Goal: Task Accomplishment & Management: Use online tool/utility

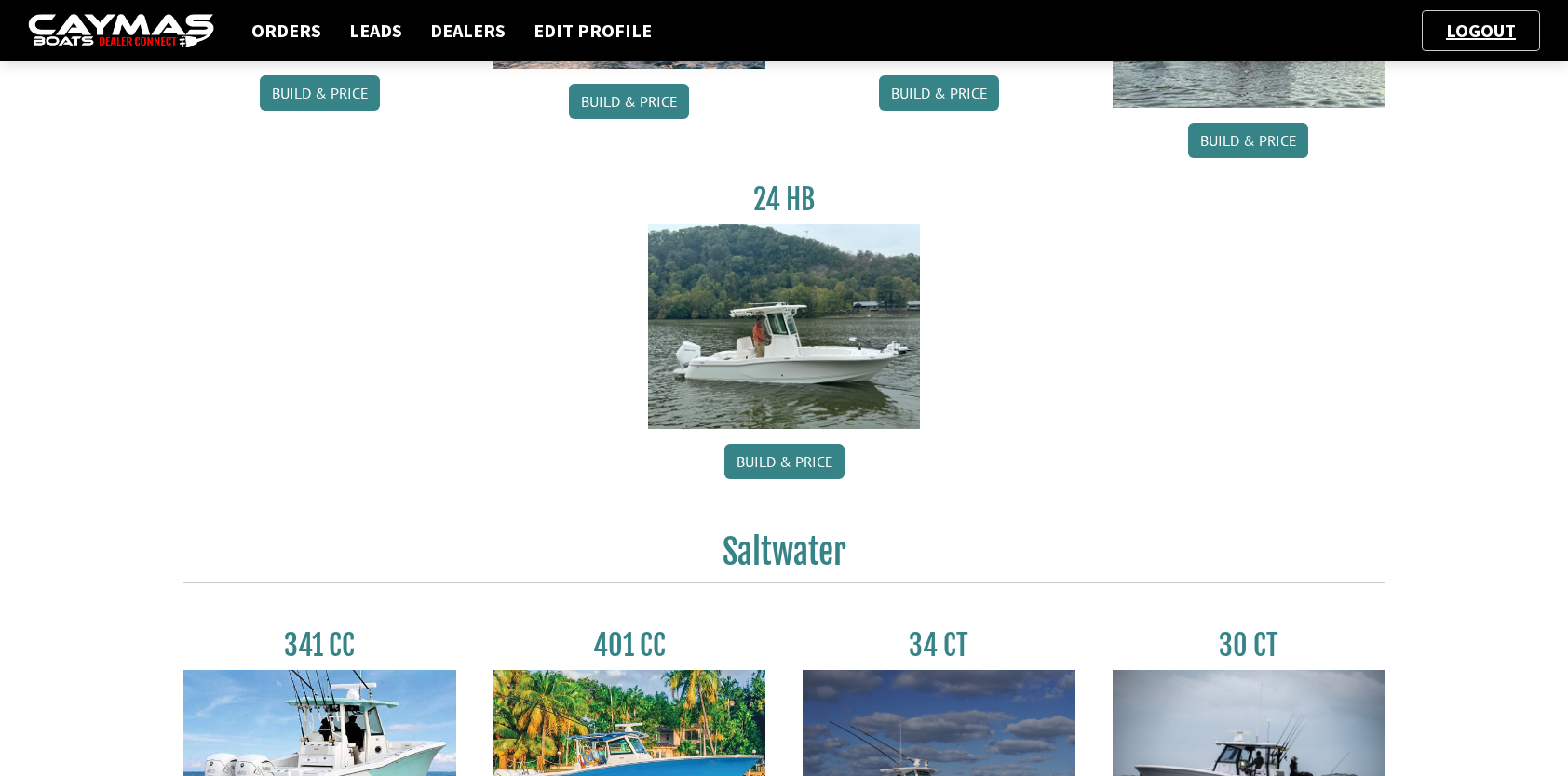
scroll to position [372, 0]
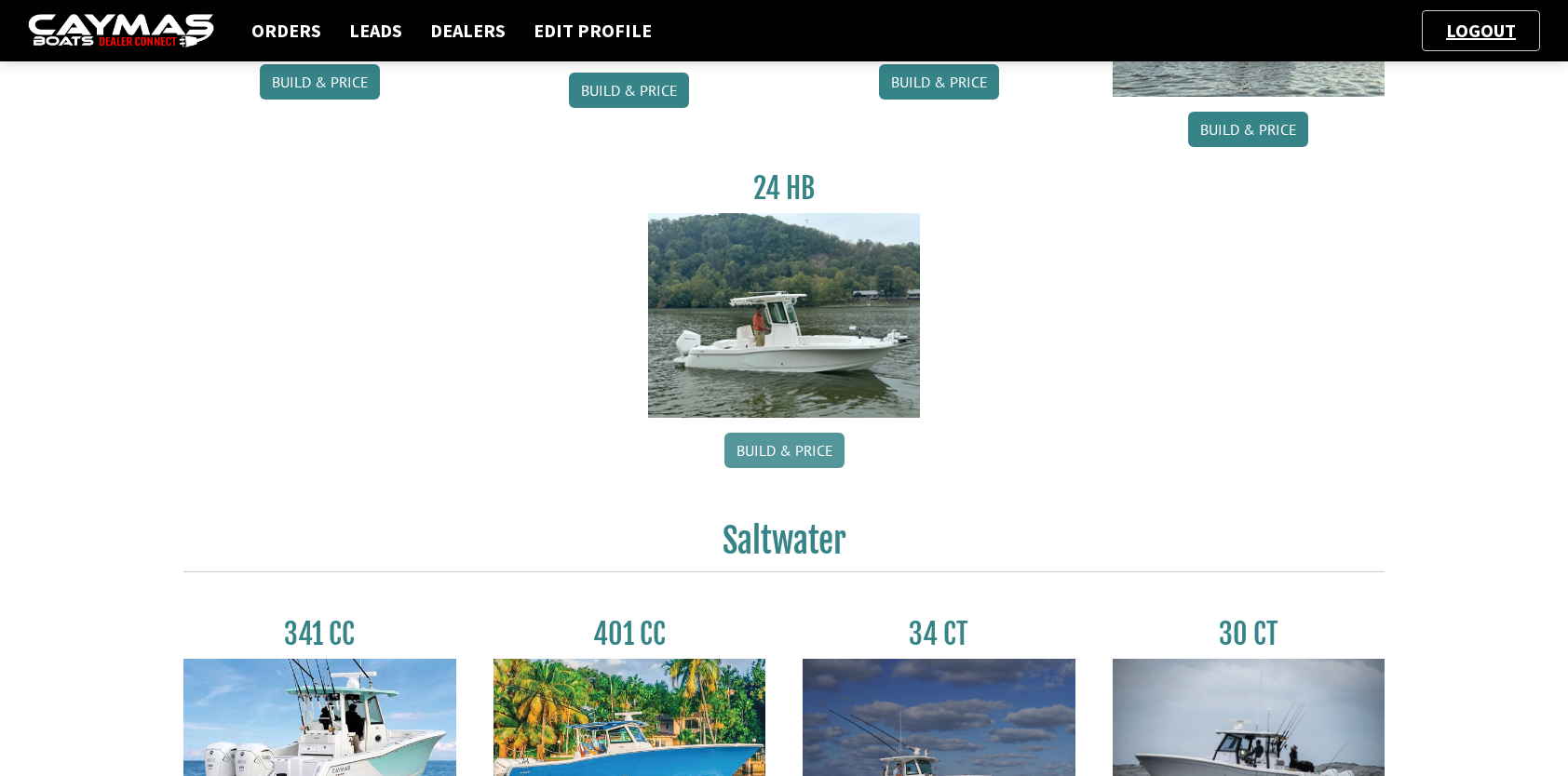
click at [793, 449] on link "Build & Price" at bounding box center [785, 451] width 120 height 36
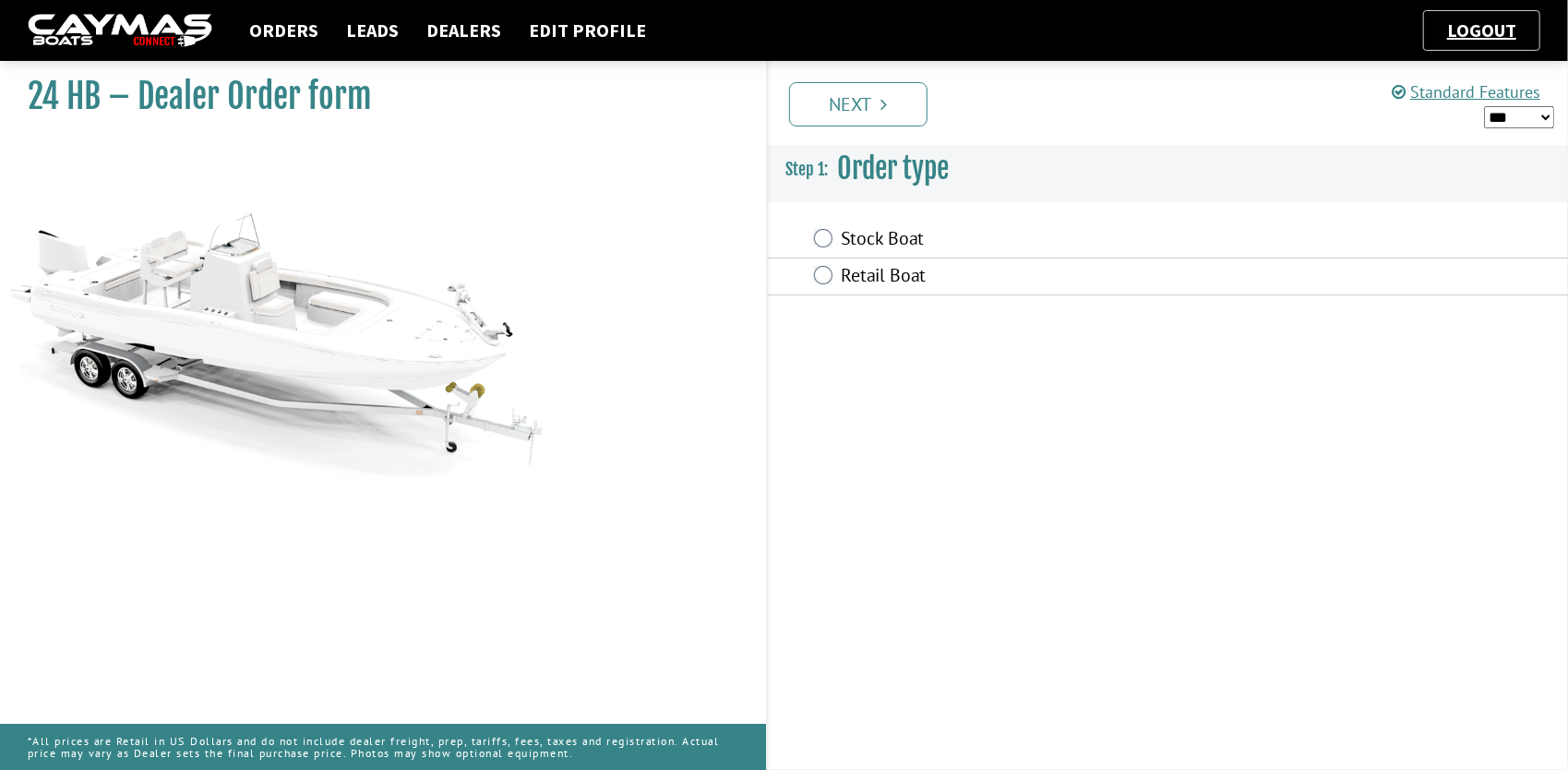
click at [820, 248] on div "Stock Boat" at bounding box center [1168, 241] width 801 height 37
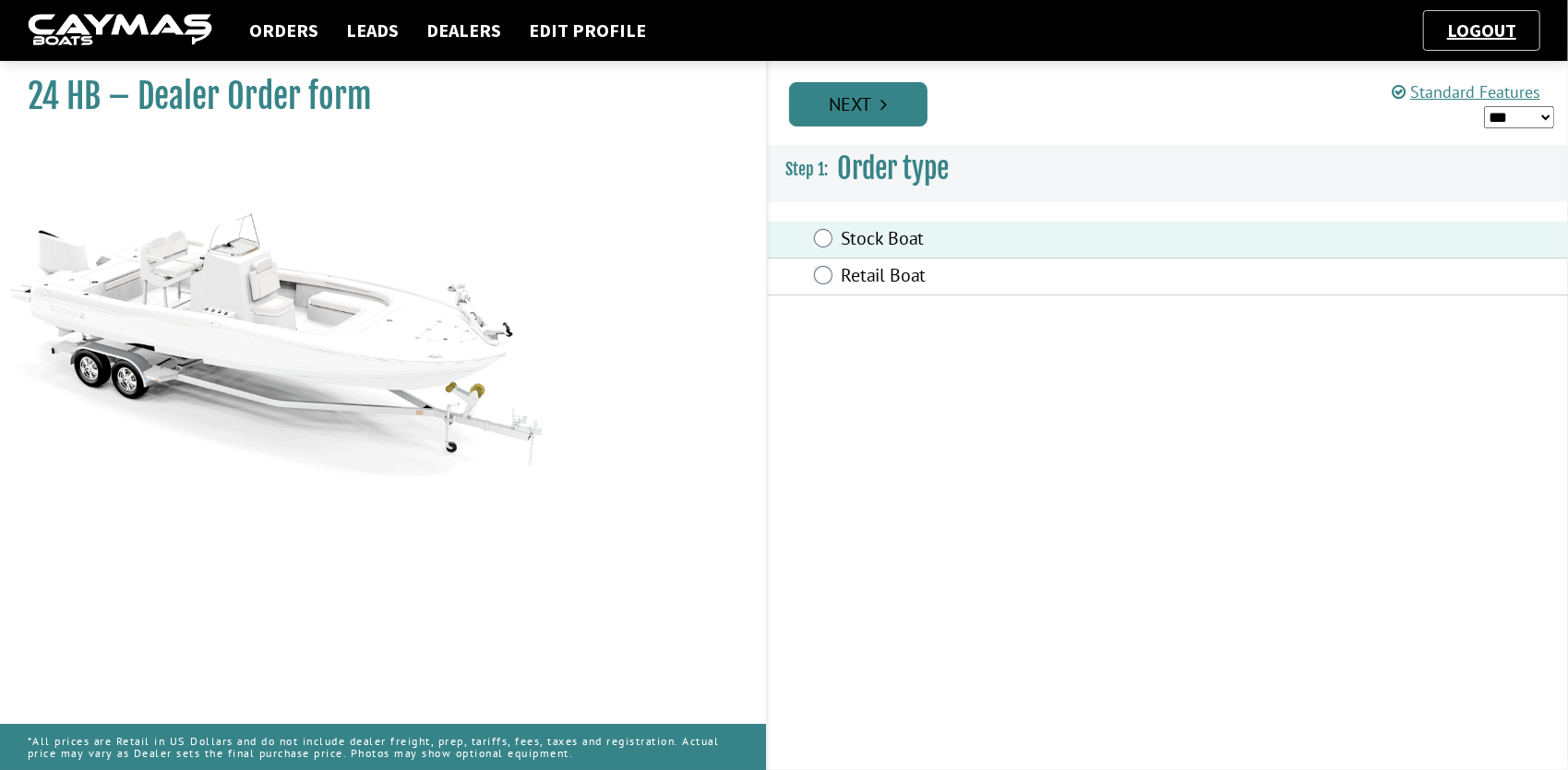
click at [841, 115] on link "Next" at bounding box center [858, 104] width 139 height 45
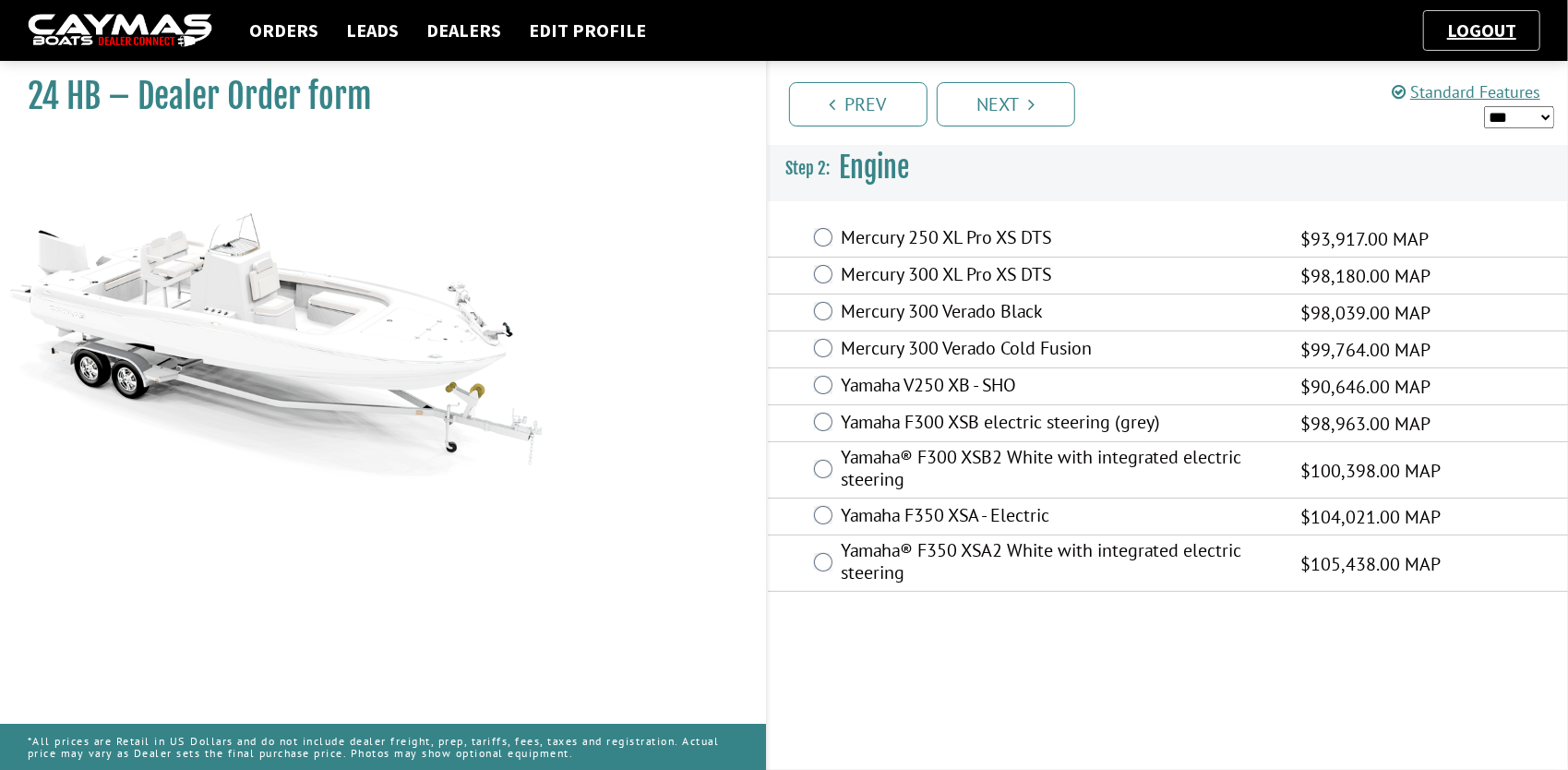
click at [1550, 122] on select "*** ****** ******" at bounding box center [1519, 117] width 70 height 23
click at [1554, 177] on h3 "Engine" at bounding box center [1168, 168] width 801 height 68
click at [1547, 111] on select "*** ****** ******" at bounding box center [1519, 117] width 70 height 23
select select "*"
click at [1484, 106] on select "*** ****** ******" at bounding box center [1519, 117] width 70 height 23
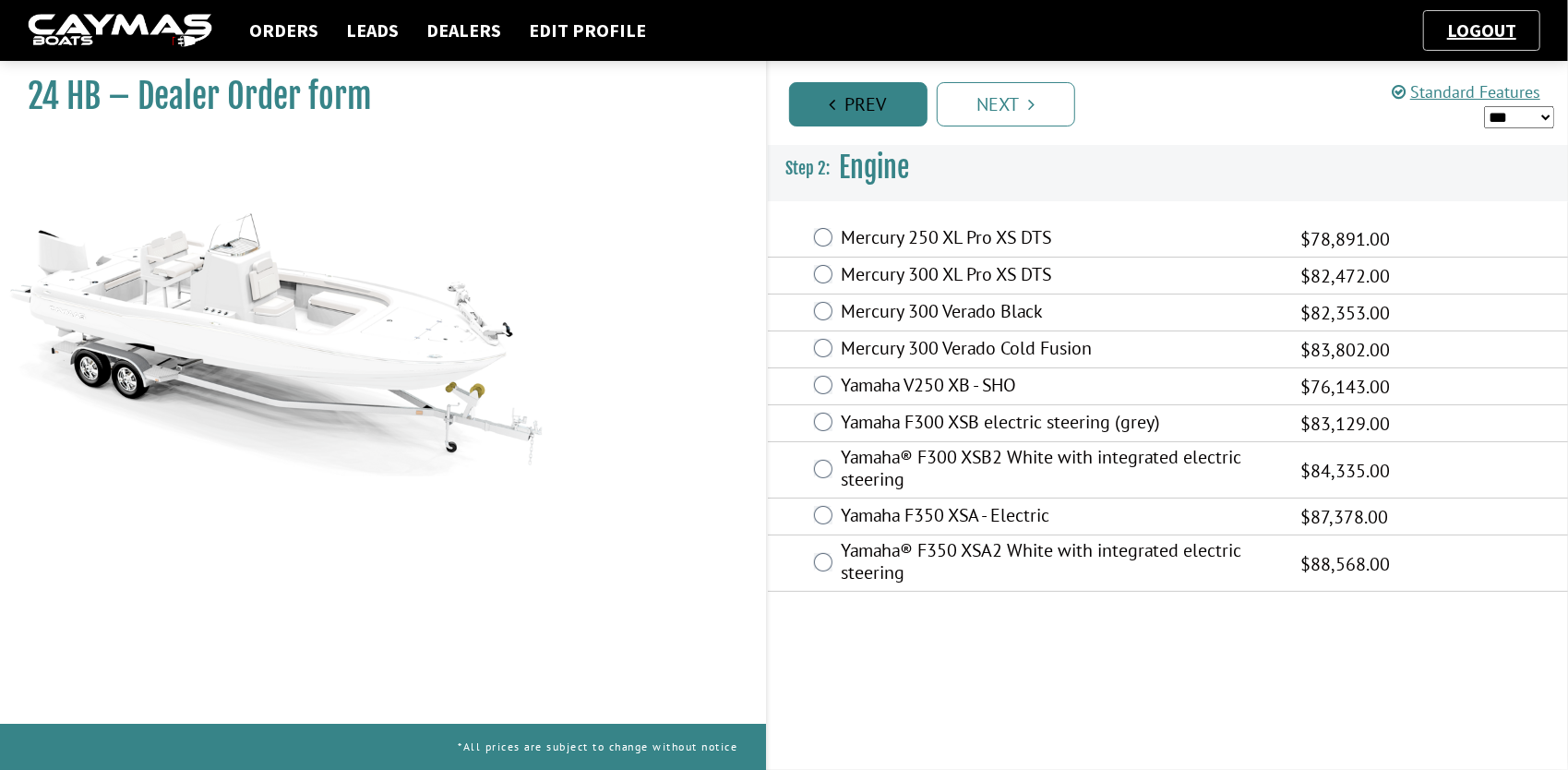
click at [866, 96] on link "Prev" at bounding box center [858, 104] width 139 height 45
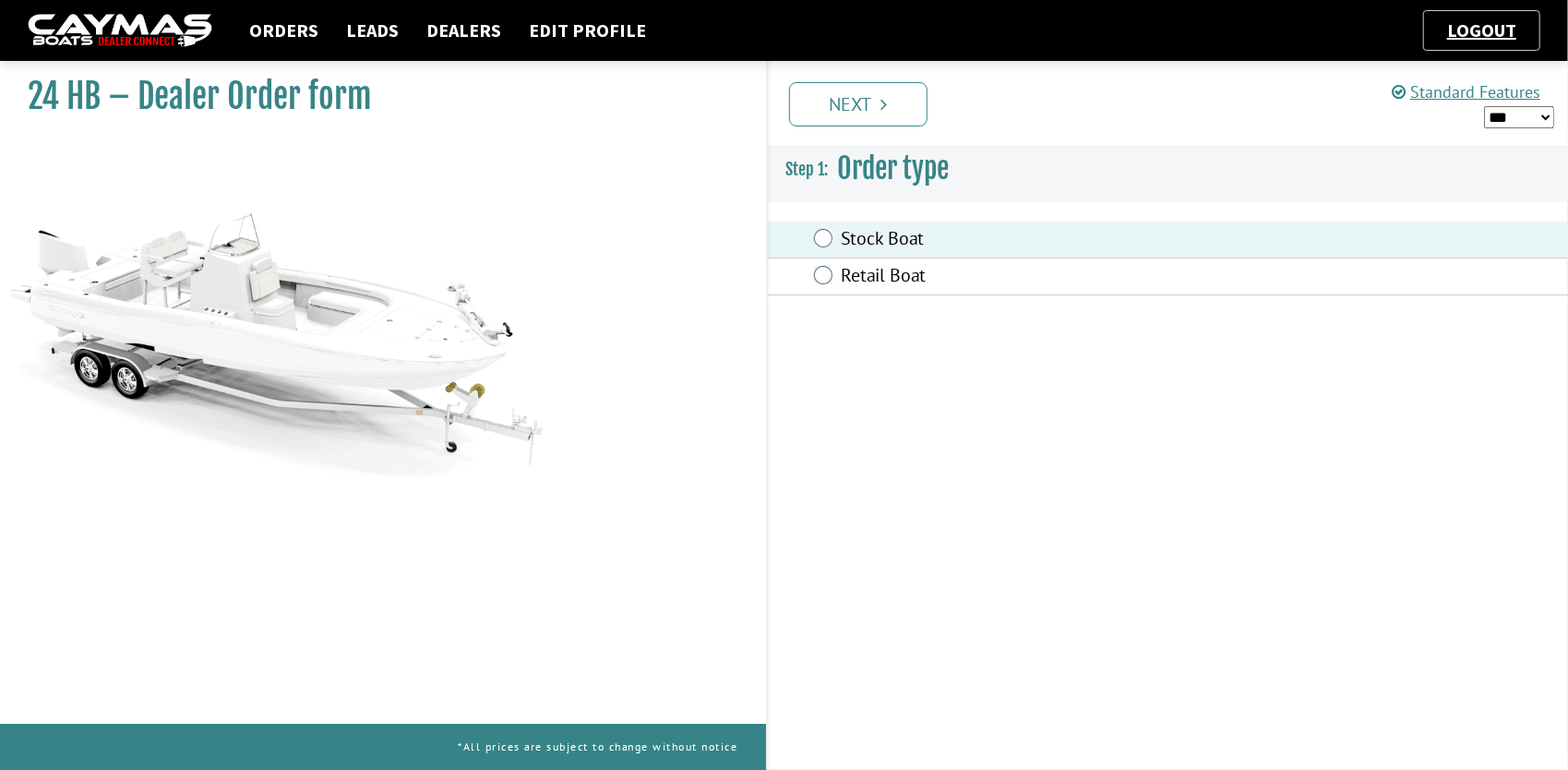
click at [866, 96] on link "Next" at bounding box center [858, 104] width 139 height 45
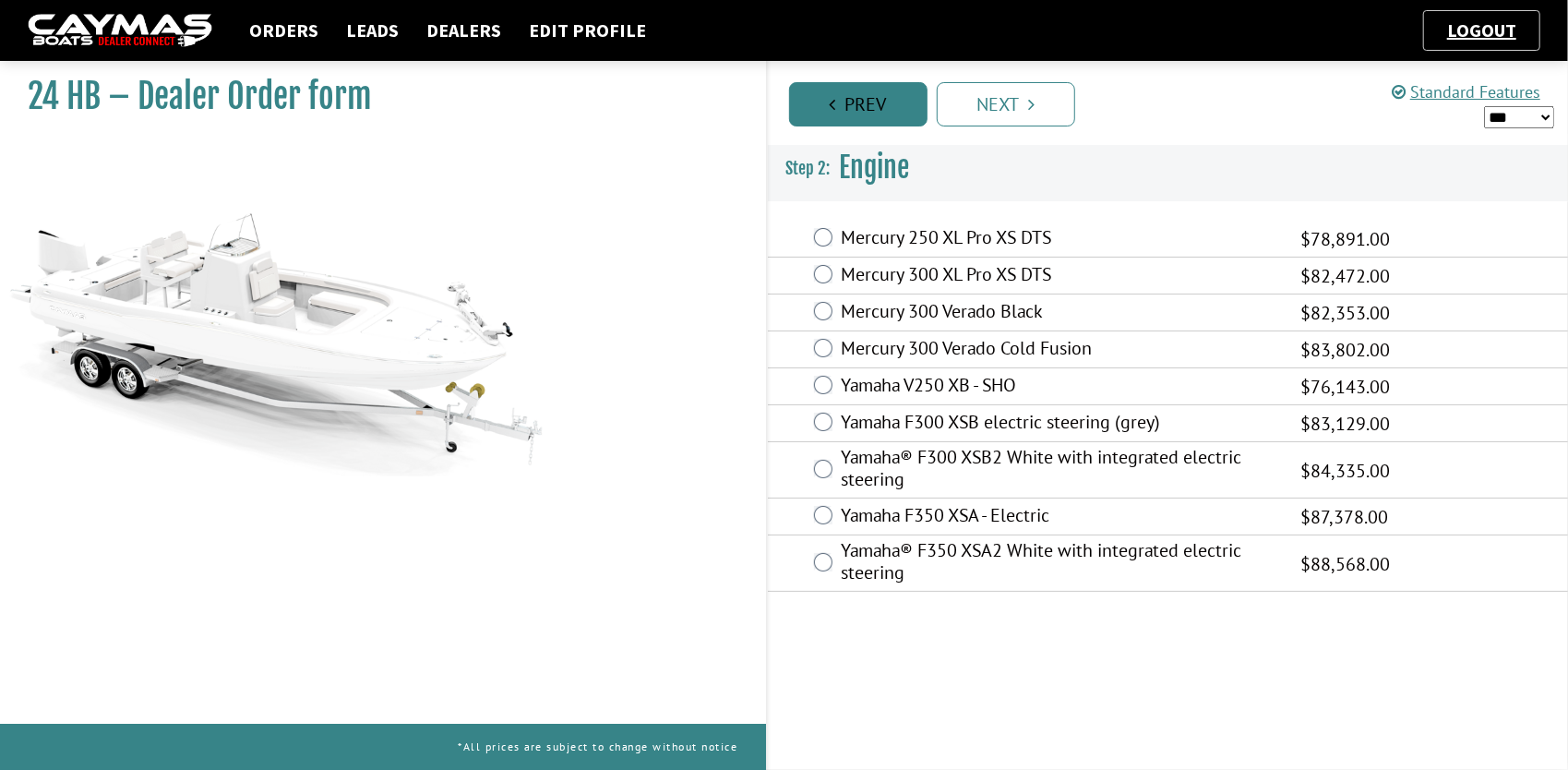
click at [866, 96] on link "Prev" at bounding box center [858, 104] width 139 height 45
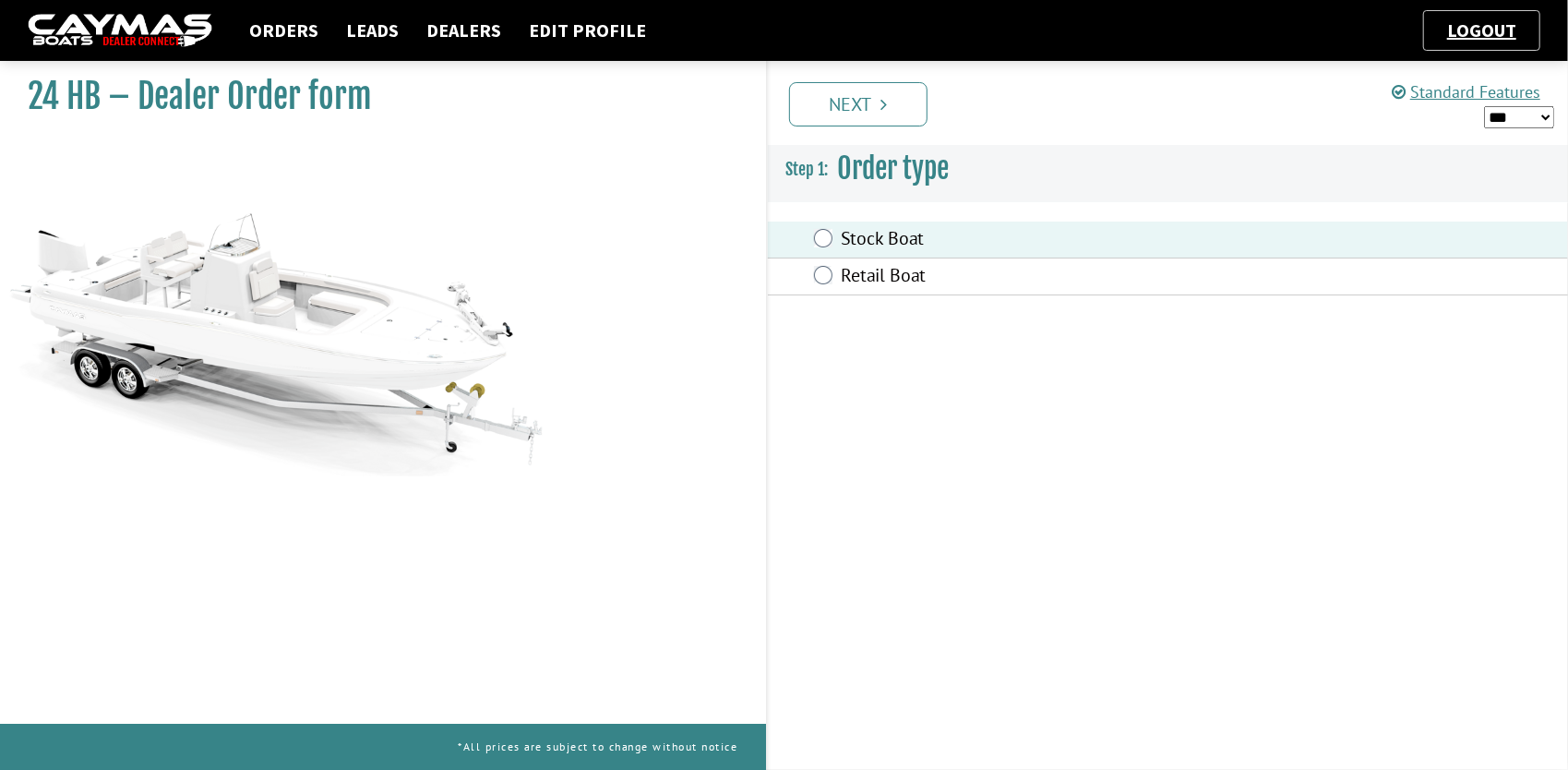
click at [866, 96] on link "Next" at bounding box center [858, 104] width 139 height 45
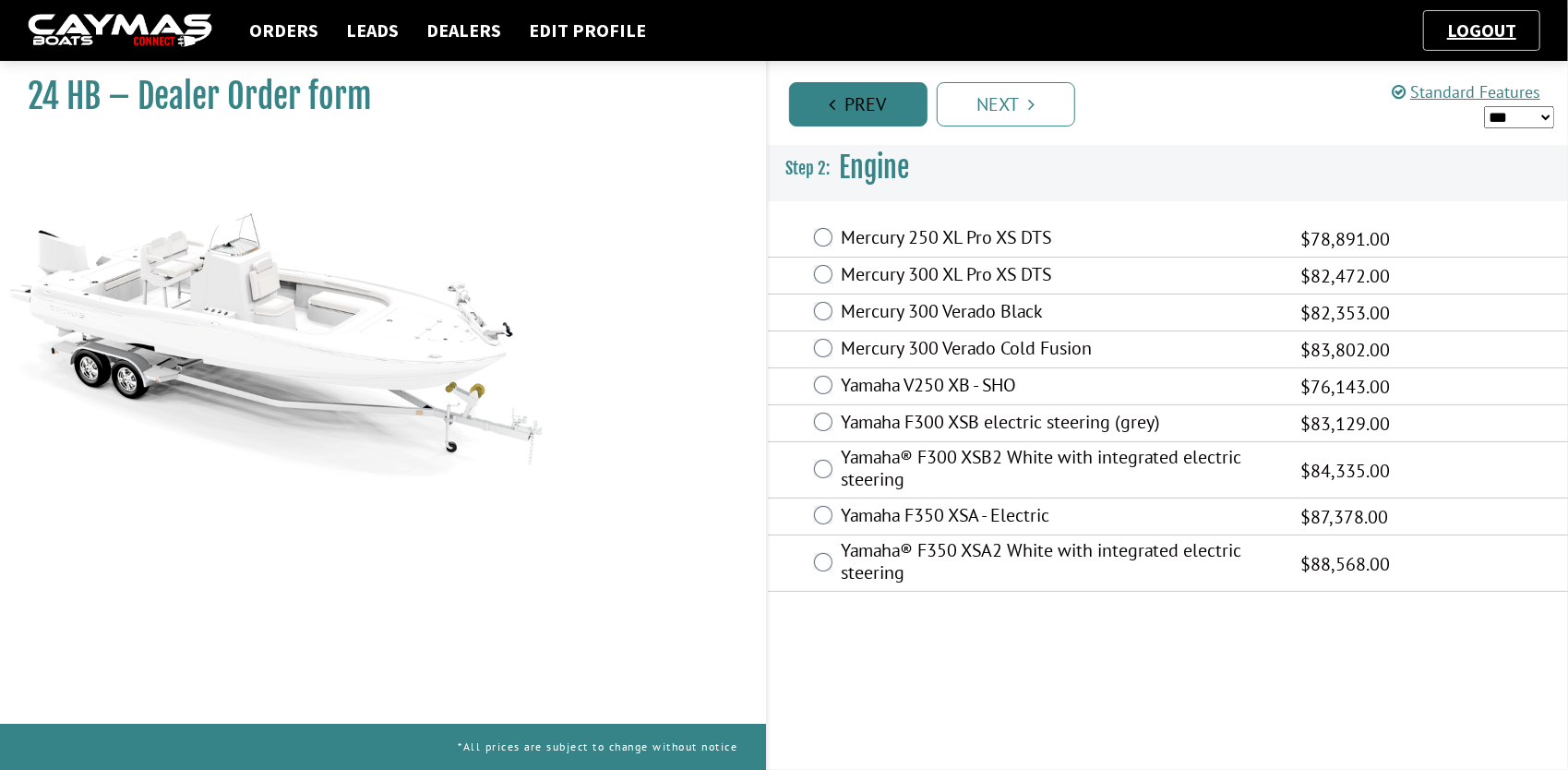
click at [866, 96] on link "Prev" at bounding box center [858, 104] width 139 height 45
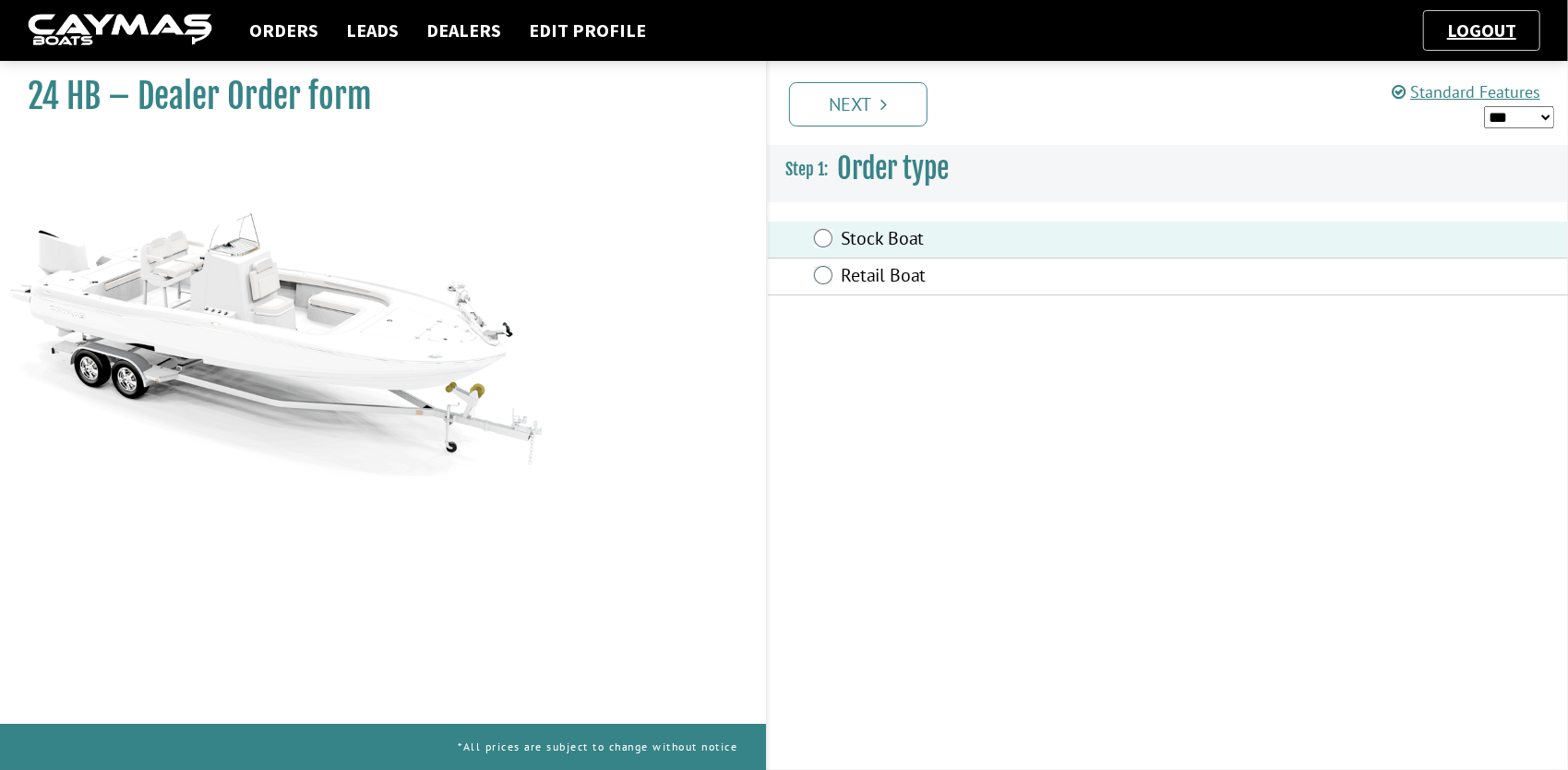
click at [866, 96] on link "Next" at bounding box center [858, 104] width 139 height 45
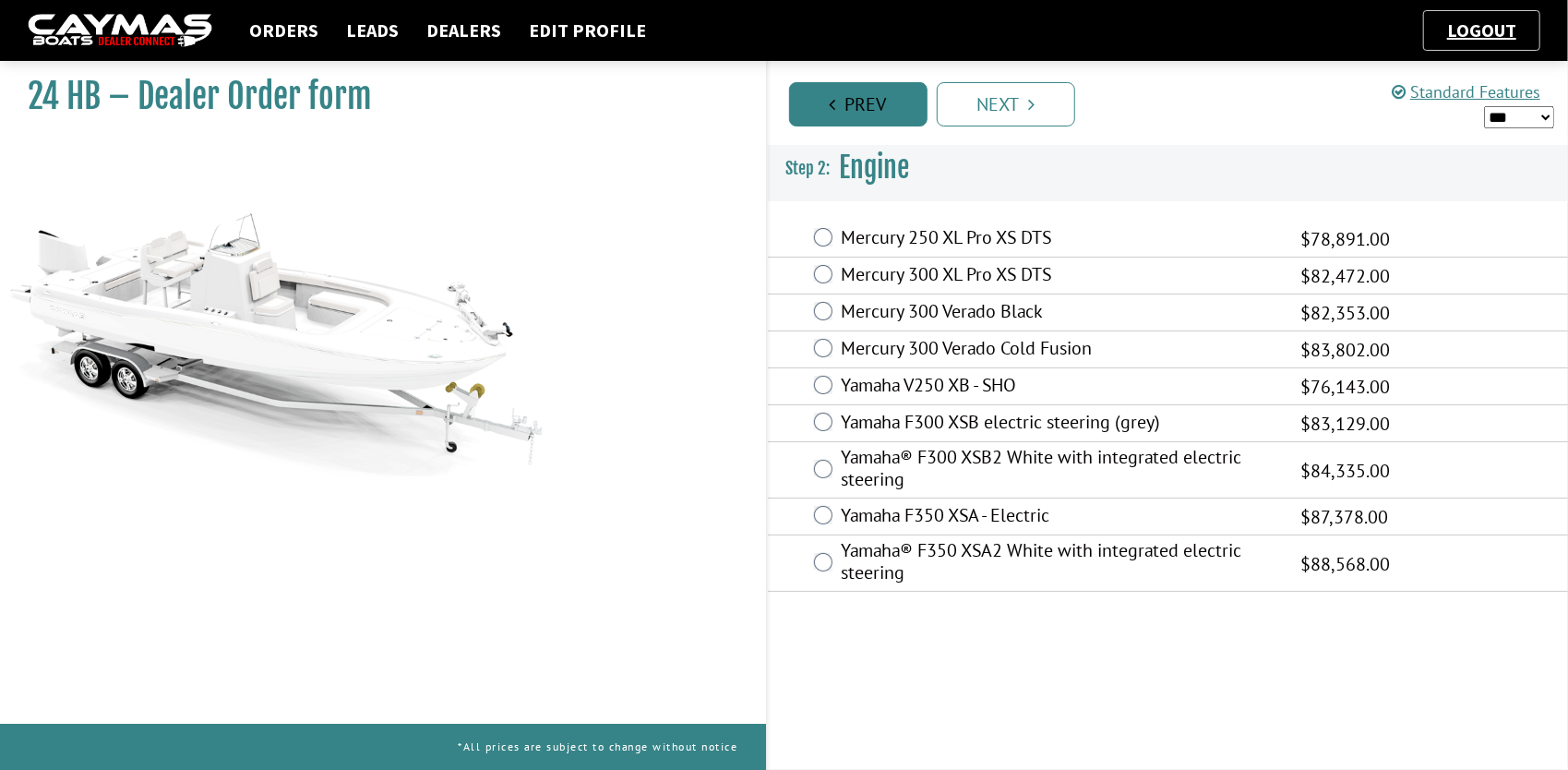
click at [866, 96] on link "Prev" at bounding box center [858, 104] width 139 height 45
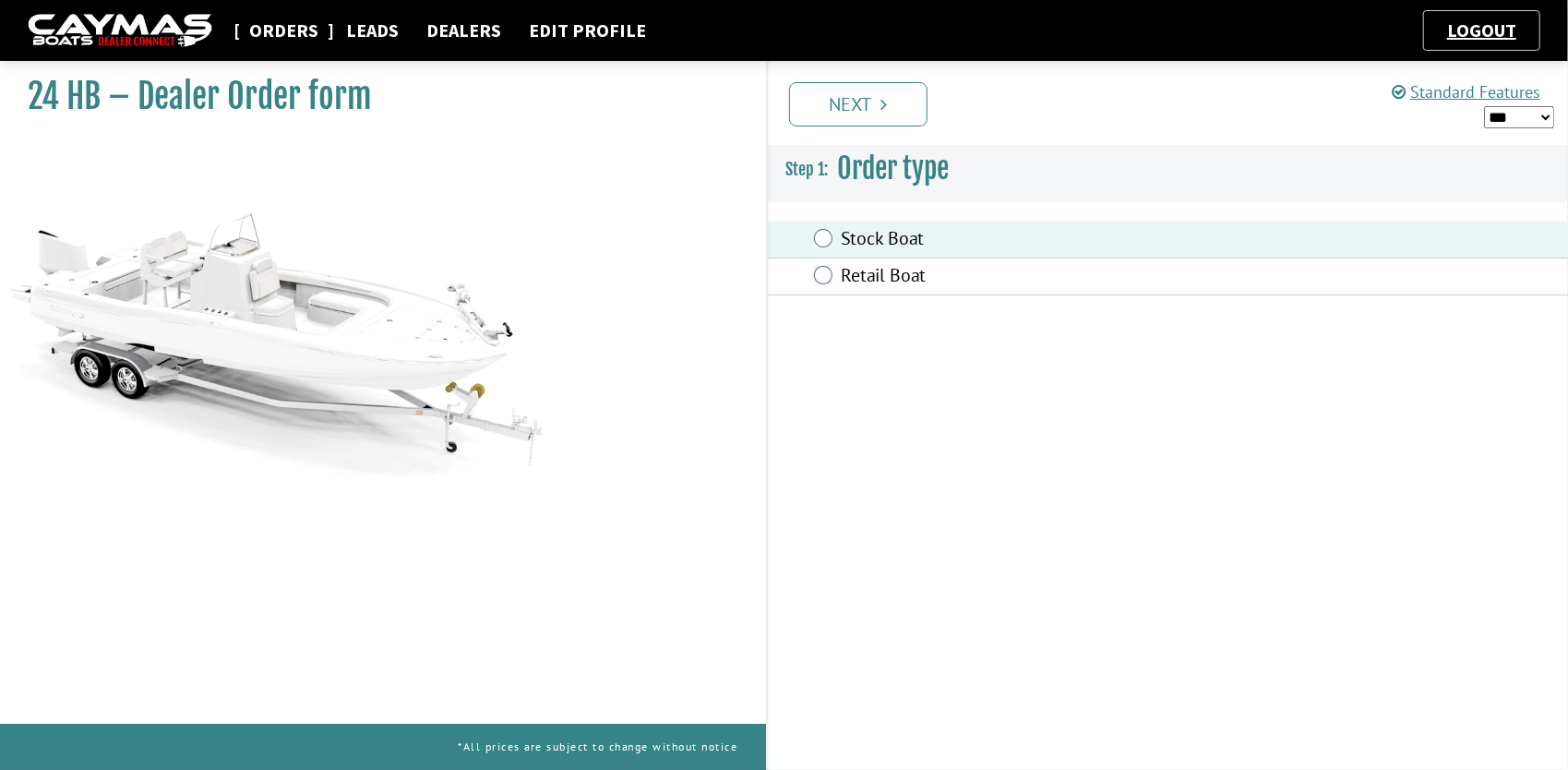
click at [281, 31] on link "Orders" at bounding box center [284, 31] width 88 height 24
